Goal: Information Seeking & Learning: Learn about a topic

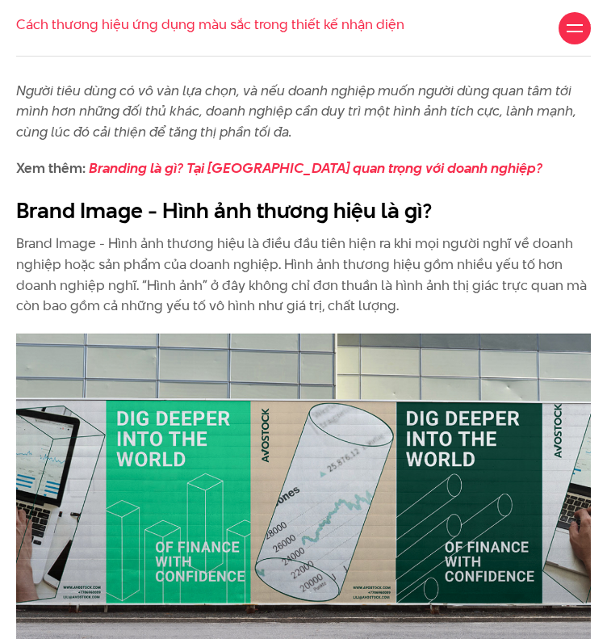
scroll to position [691, 0]
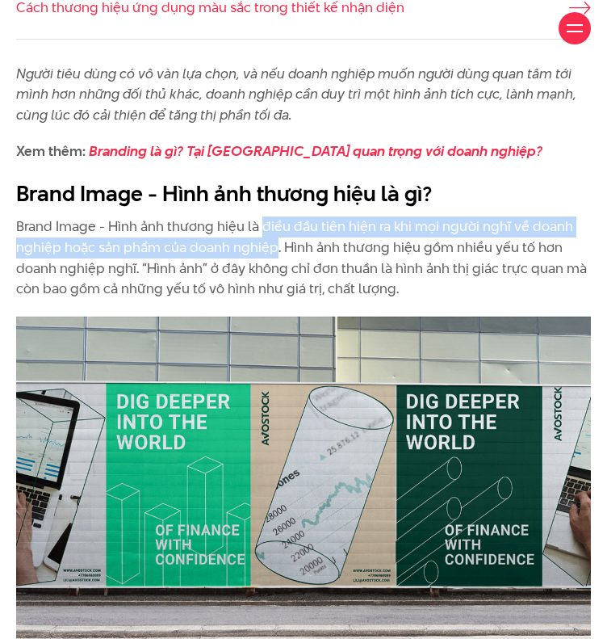
drag, startPoint x: 263, startPoint y: 265, endPoint x: 277, endPoint y: 287, distance: 26.2
click at [277, 287] on p "Brand Image - Hình ảnh thương hiệu là điều đầu tiên hiện ra khi mọi người nghĩ …" at bounding box center [303, 258] width 575 height 82
copy p "điều đầu tiên hiện ra khi mọi người nghĩ về doanh nghiệp hoặc sản phẩm của doan…"
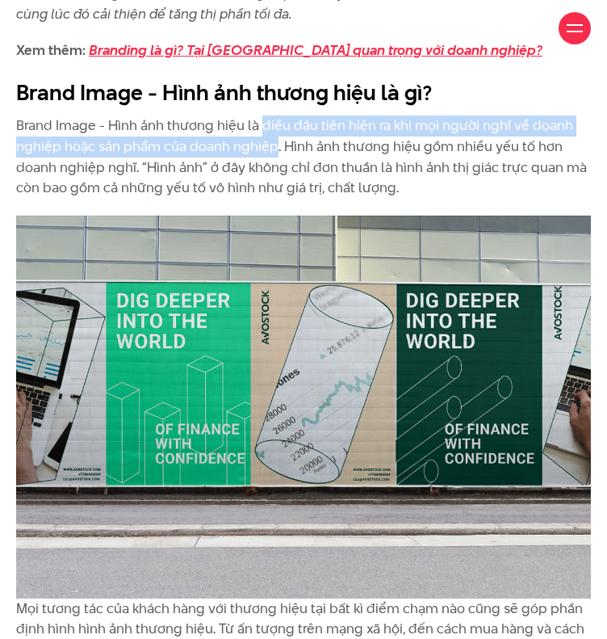
scroll to position [792, 0]
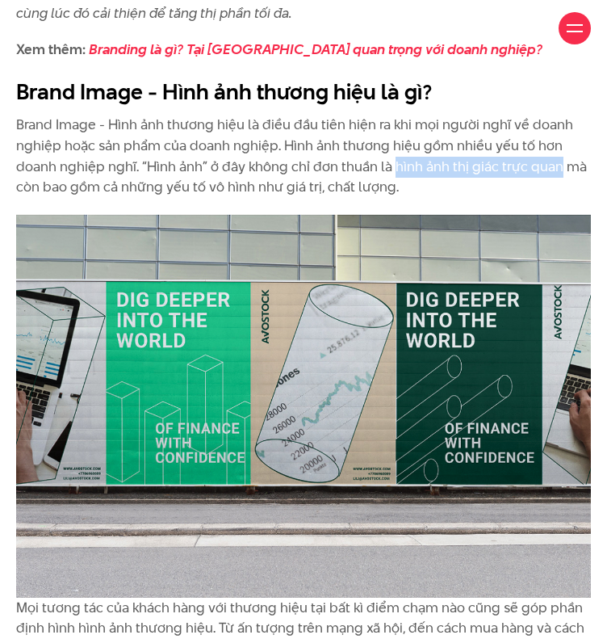
drag, startPoint x: 392, startPoint y: 208, endPoint x: 558, endPoint y: 204, distance: 166.5
click at [558, 197] on p "Brand Image - Hình ảnh thương hiệu là điều đầu tiên hiện ra khi mọi người nghĩ …" at bounding box center [303, 156] width 575 height 82
copy p "hình ảnh thị giác trực quan"
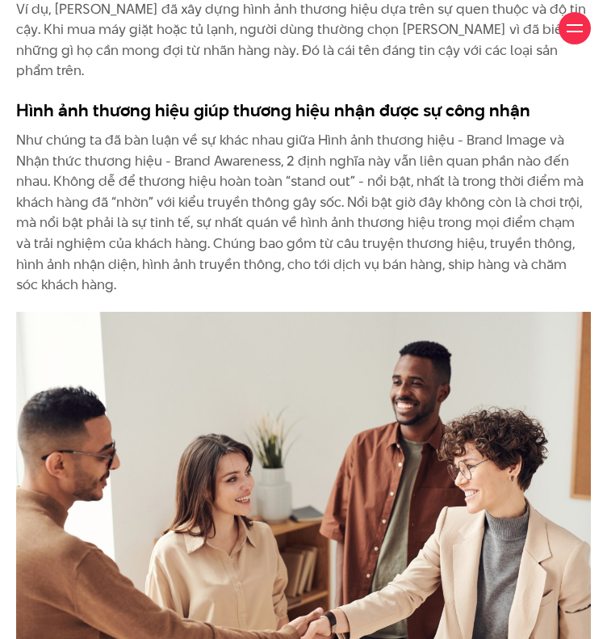
scroll to position [4536, 0]
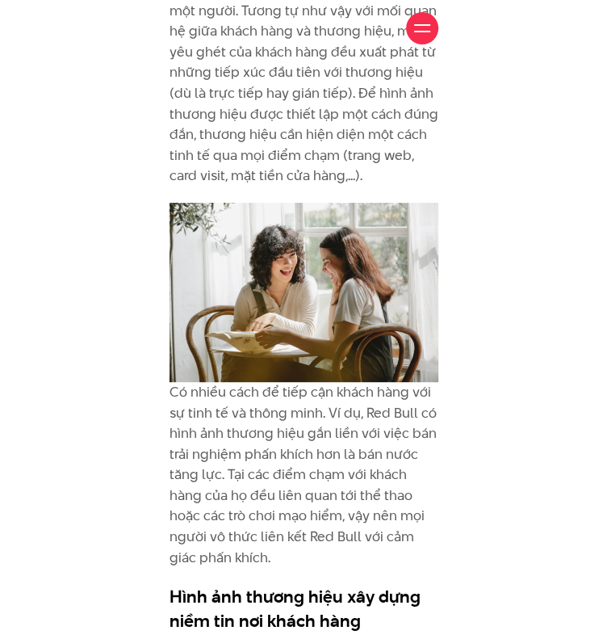
scroll to position [4265, 0]
